Goal: Transaction & Acquisition: Subscribe to service/newsletter

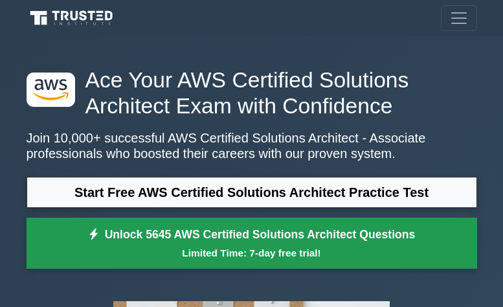
click at [296, 251] on small "Limited Time: 7-day free trial!" at bounding box center [252, 252] width 418 height 15
